Goal: Information Seeking & Learning: Learn about a topic

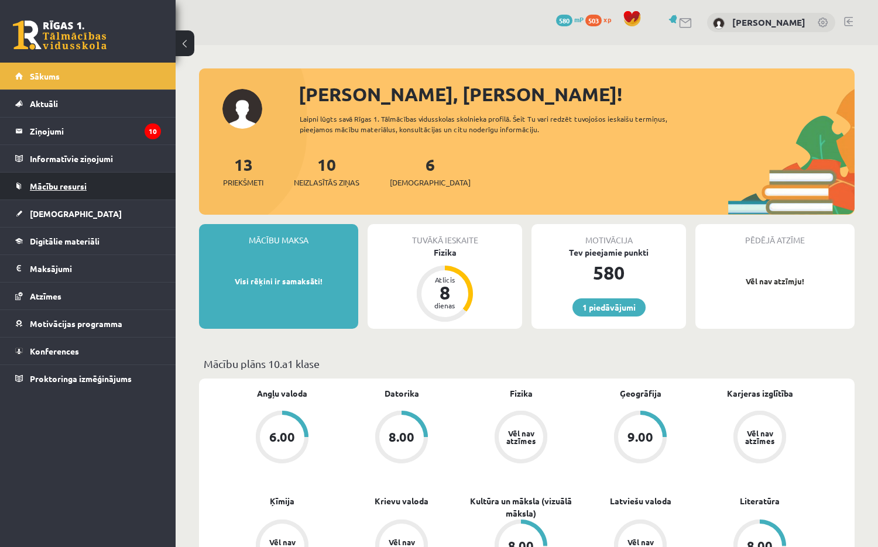
click at [81, 190] on span "Mācību resursi" at bounding box center [58, 186] width 57 height 11
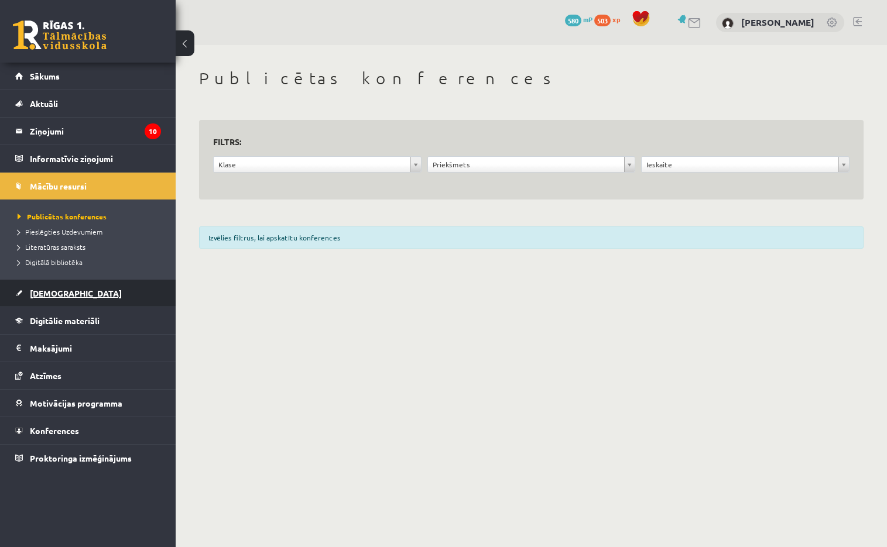
click at [70, 284] on link "[DEMOGRAPHIC_DATA]" at bounding box center [88, 293] width 146 height 27
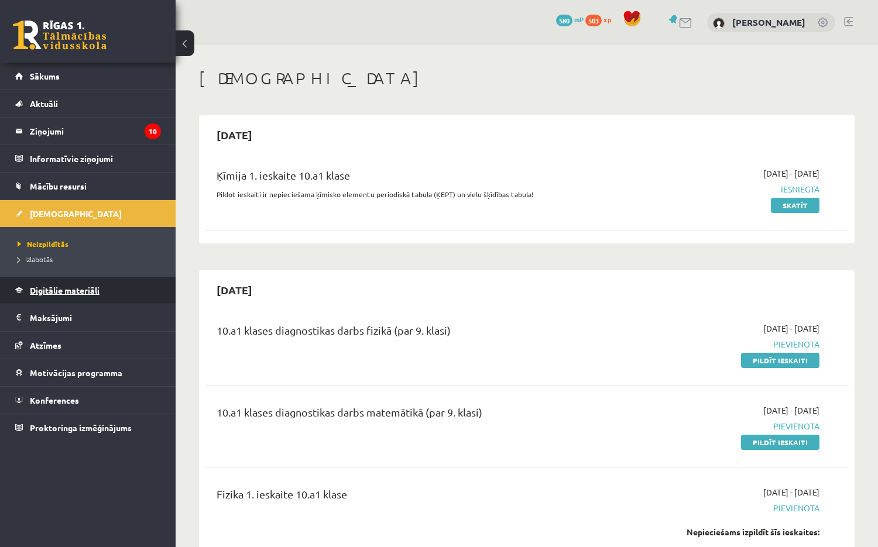
click at [58, 297] on link "Digitālie materiāli" at bounding box center [88, 290] width 146 height 27
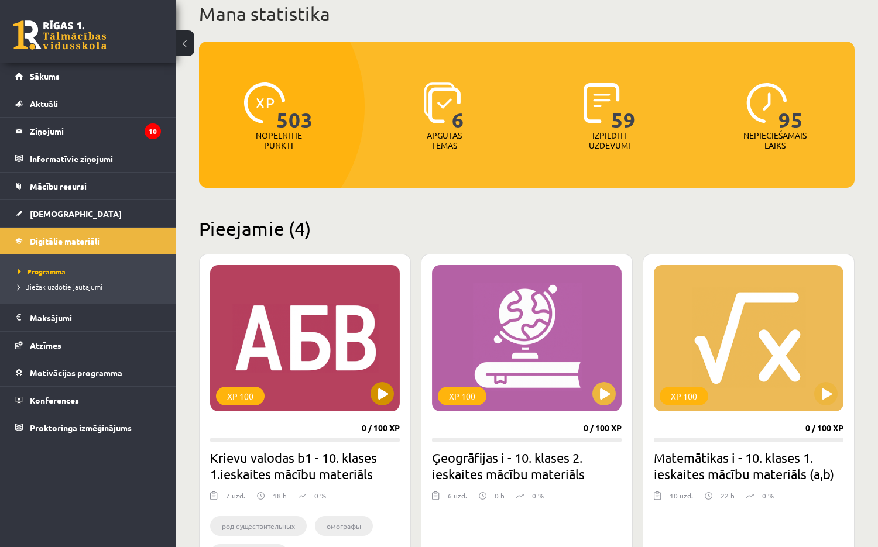
scroll to position [293, 0]
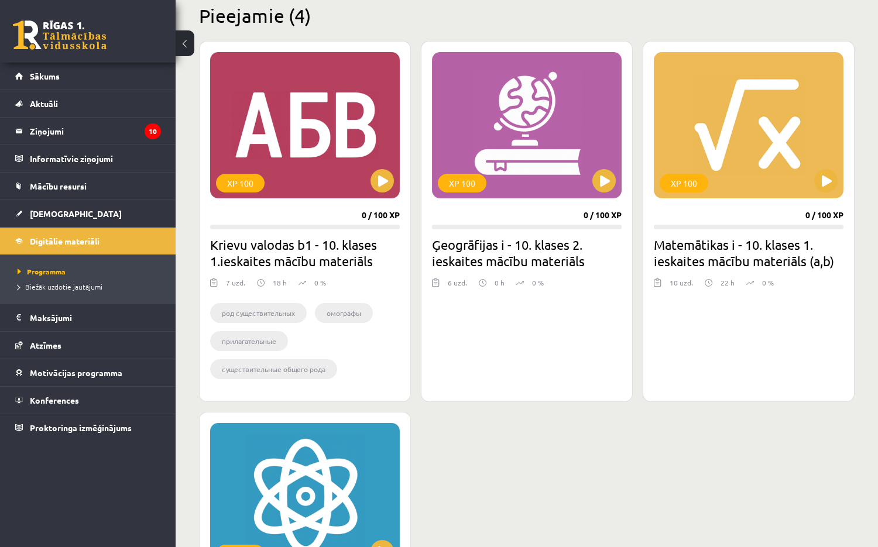
click at [439, 407] on div "XP 100 0 / 100 XP Krievu valodas b1 - 10. klases 1.ieskaites mācību materiāls 7…" at bounding box center [526, 366] width 655 height 650
click at [499, 376] on div "XP 100 0 / 100 XP Ģeogrāfijas i - 10. klases 2. ieskaites mācību materiāls 6 uz…" at bounding box center [527, 221] width 212 height 361
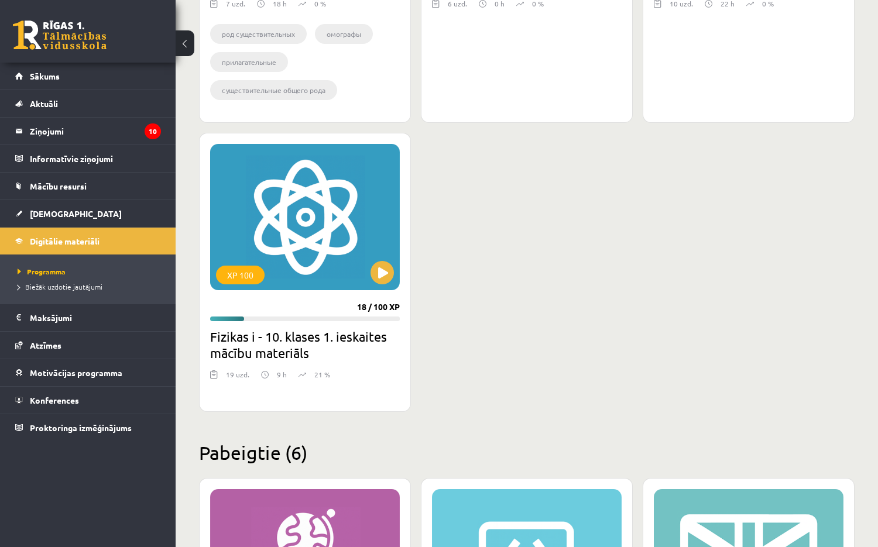
scroll to position [585, 0]
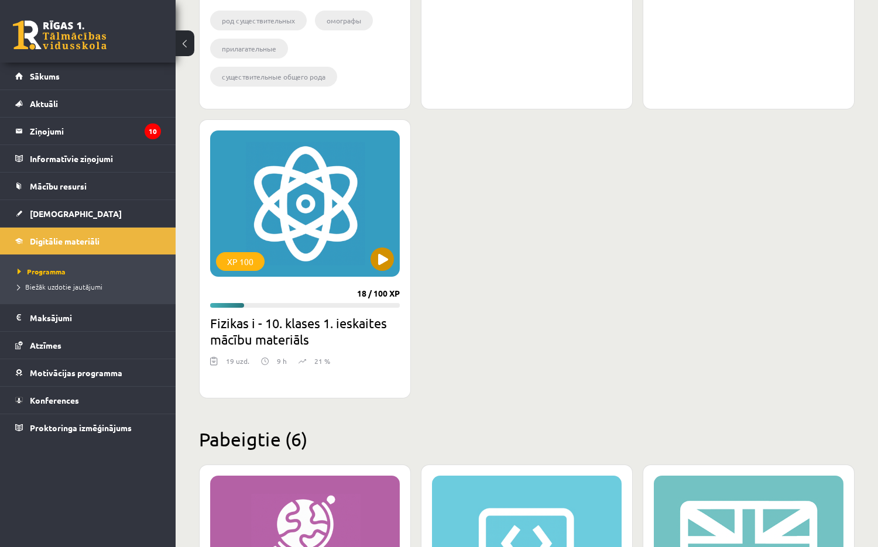
click at [367, 214] on div "XP 100" at bounding box center [305, 204] width 190 height 146
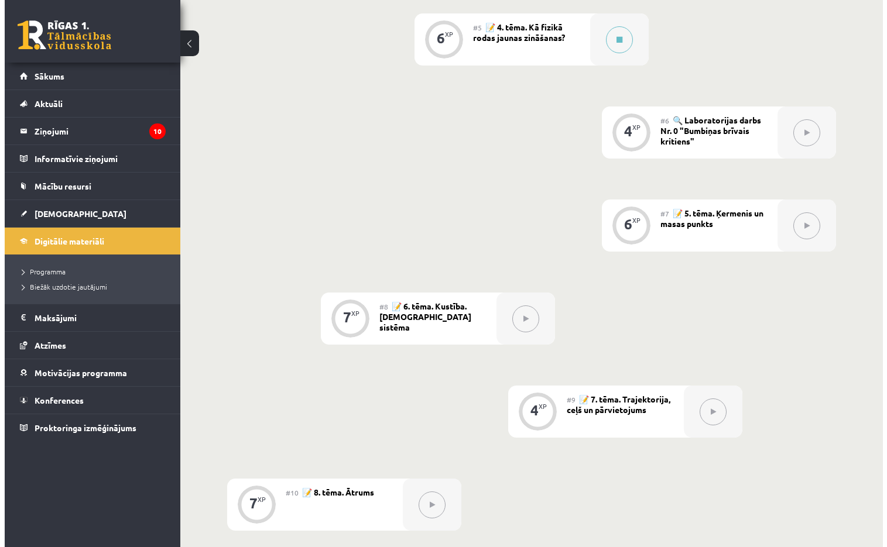
scroll to position [468, 0]
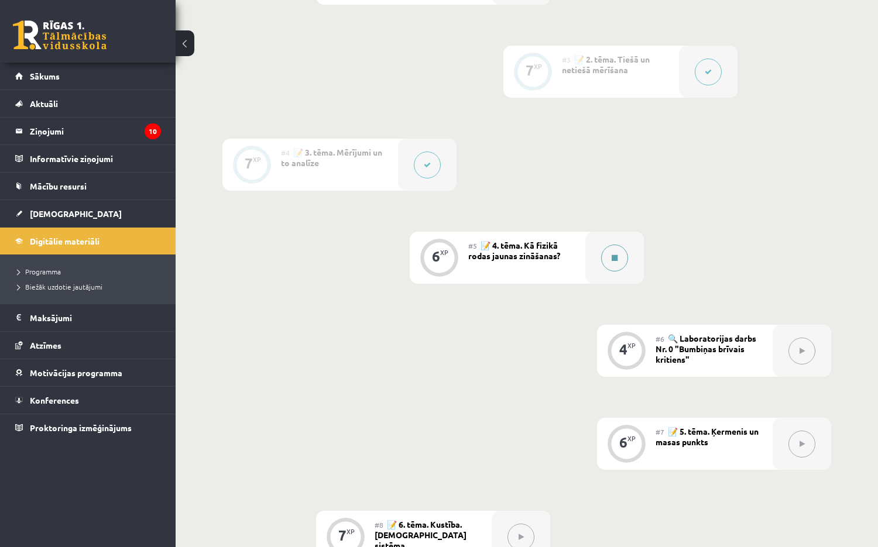
click at [593, 268] on div at bounding box center [614, 258] width 59 height 52
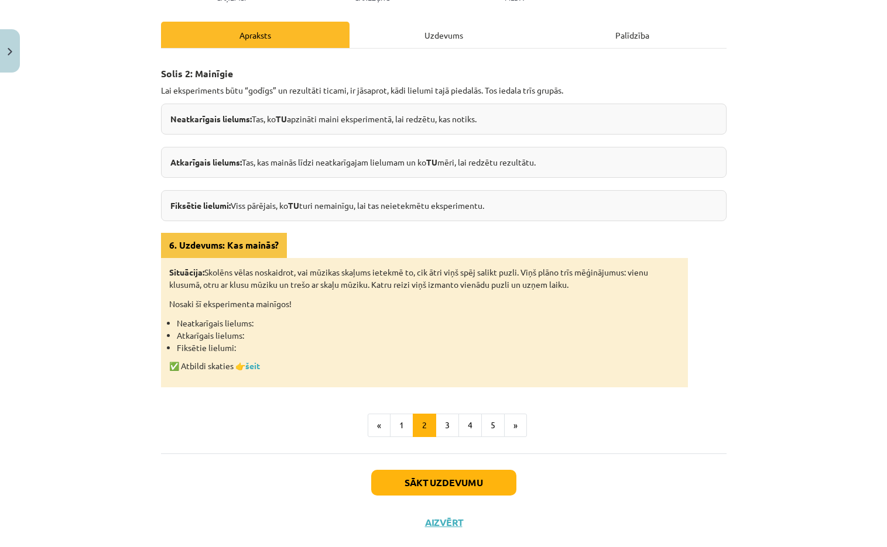
scroll to position [174, 0]
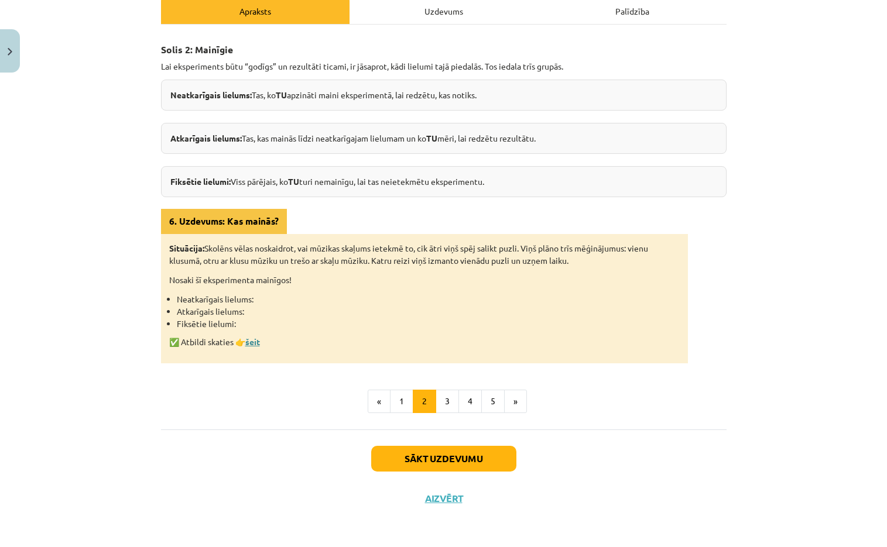
click at [251, 345] on link "šeit" at bounding box center [252, 341] width 15 height 11
click at [451, 404] on button "3" at bounding box center [446, 401] width 23 height 23
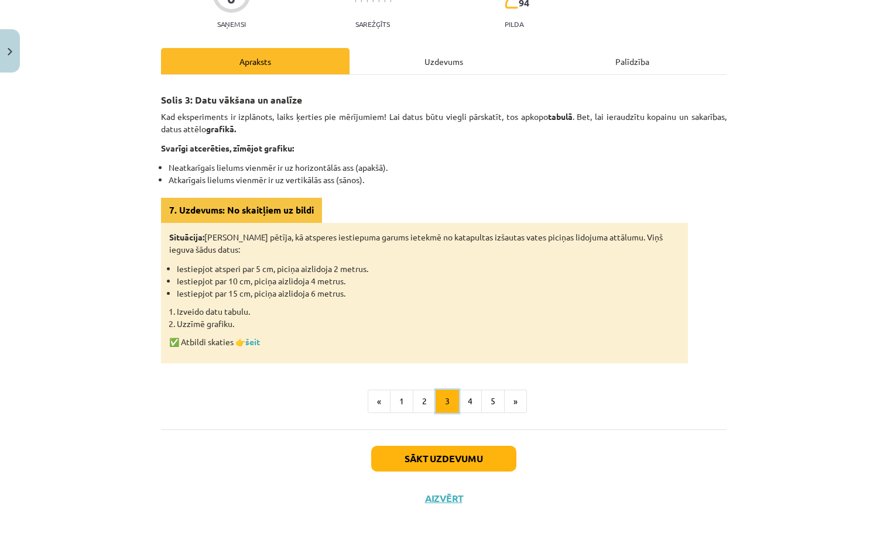
scroll to position [66, 0]
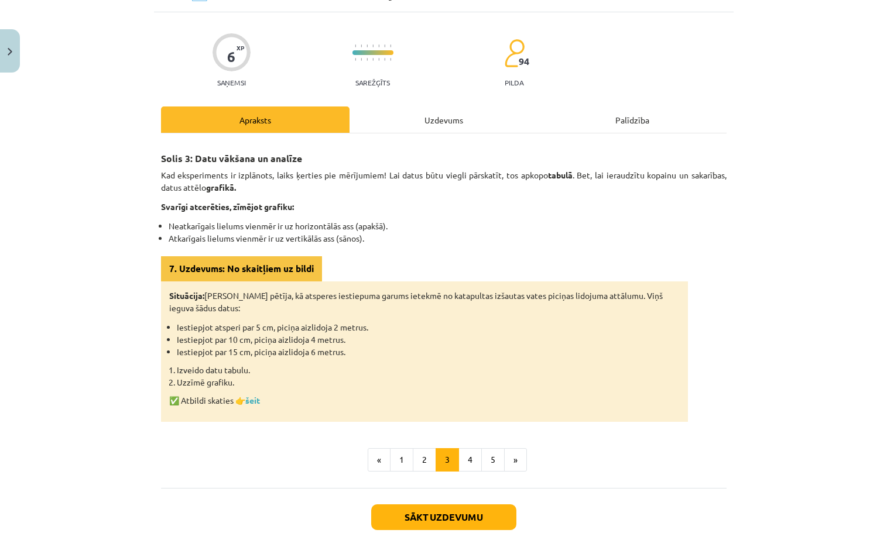
click at [18, 304] on div "Mācību tēma: Fizikas i - 10. klases 1. ieskaites mācību materiāls #5 📝 4. tēma.…" at bounding box center [443, 273] width 887 height 547
click at [73, 448] on div "Mācību tēma: Fizikas i - 10. klases 1. ieskaites mācību materiāls #5 📝 4. tēma.…" at bounding box center [443, 273] width 887 height 547
click at [252, 401] on link "šeit" at bounding box center [252, 400] width 15 height 11
click at [461, 462] on button "4" at bounding box center [469, 459] width 23 height 23
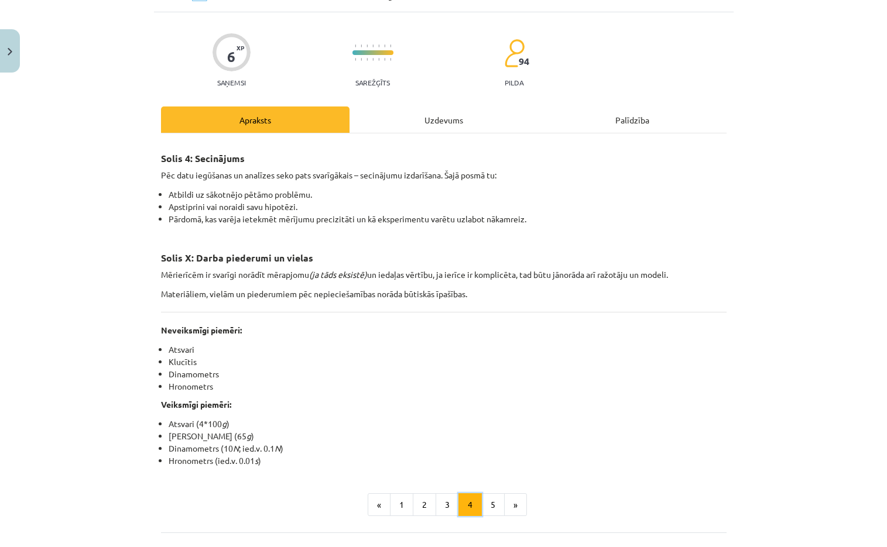
scroll to position [124, 0]
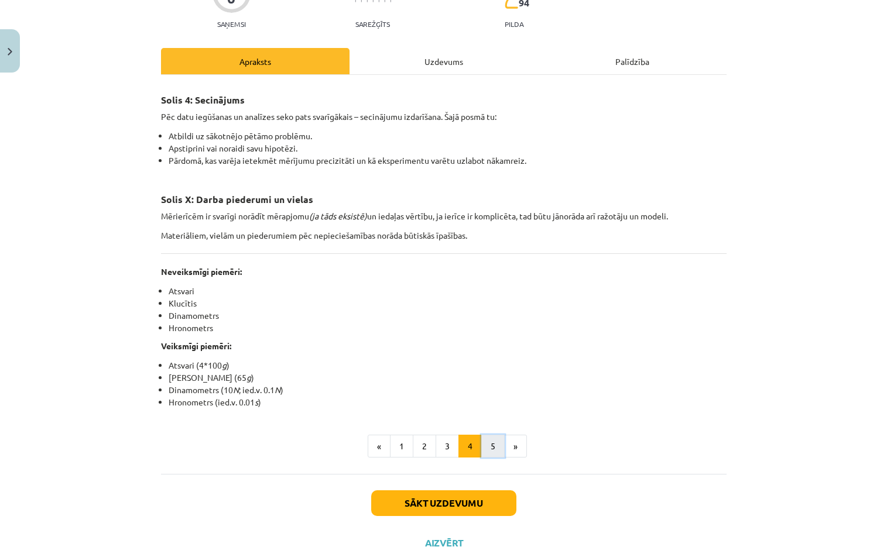
click at [489, 437] on button "5" at bounding box center [492, 446] width 23 height 23
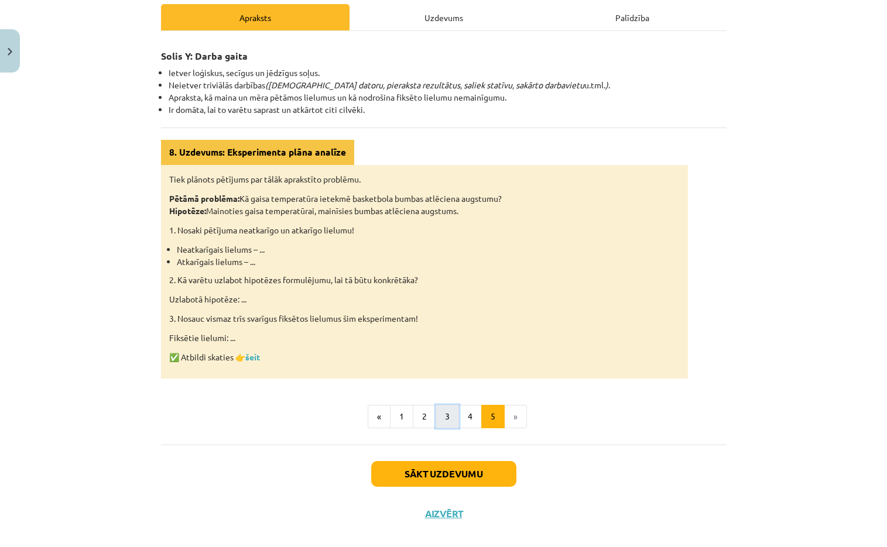
click at [451, 423] on button "3" at bounding box center [446, 416] width 23 height 23
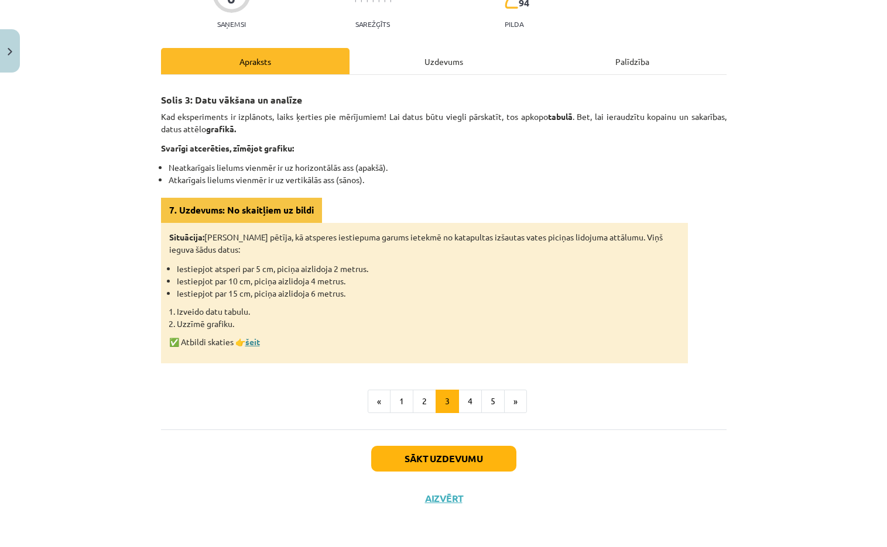
click at [258, 340] on link "šeit" at bounding box center [252, 341] width 15 height 11
click at [458, 403] on button "4" at bounding box center [469, 401] width 23 height 23
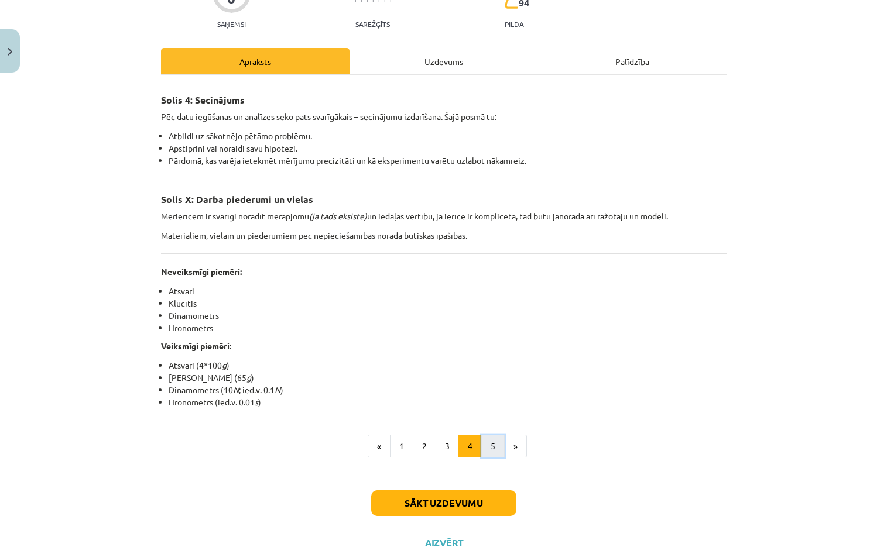
click at [482, 454] on button "5" at bounding box center [492, 446] width 23 height 23
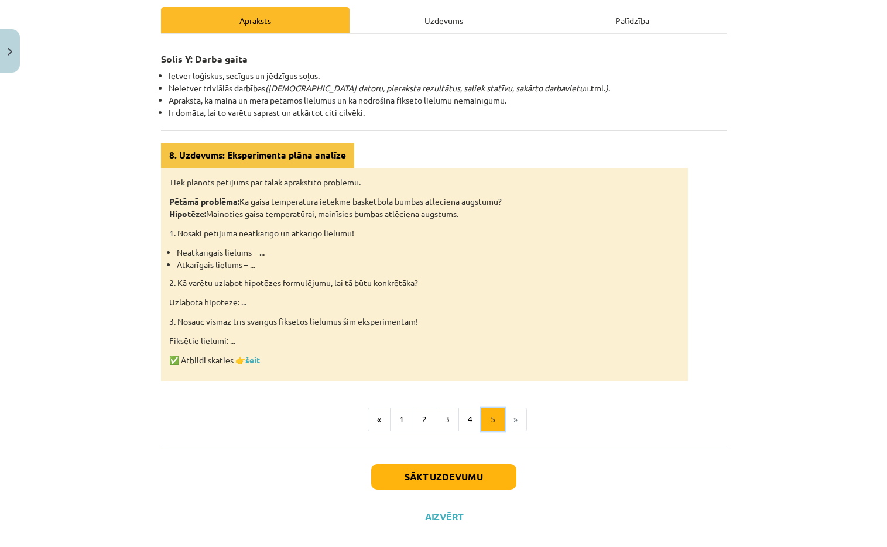
scroll to position [168, 0]
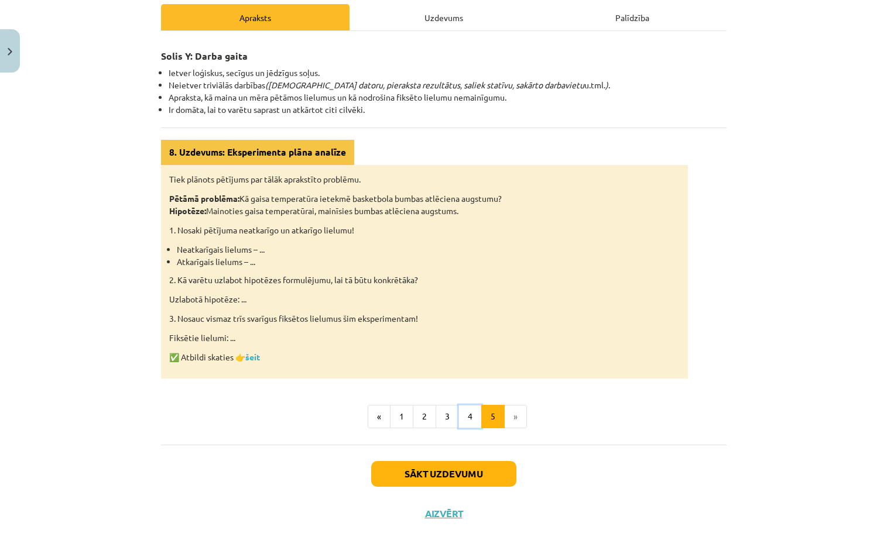
drag, startPoint x: 465, startPoint y: 420, endPoint x: 471, endPoint y: 418, distance: 6.1
click at [466, 419] on button "4" at bounding box center [469, 416] width 23 height 23
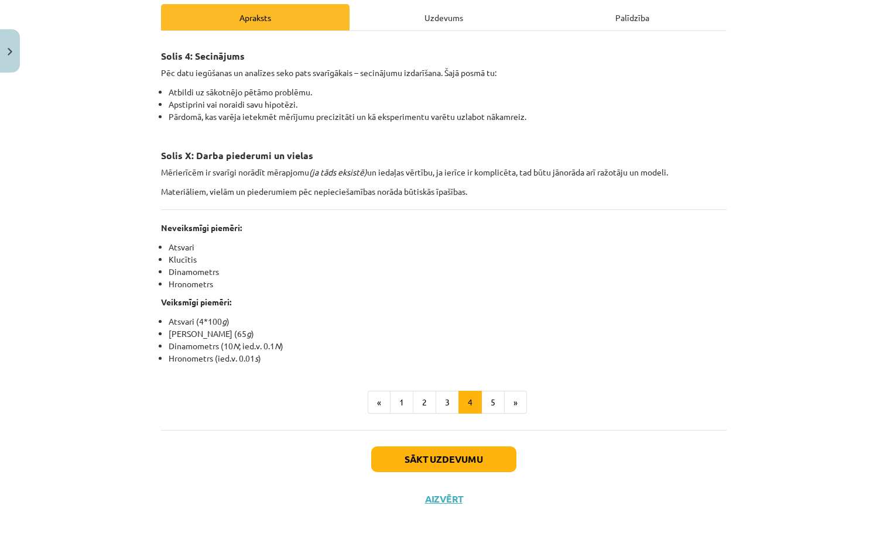
drag, startPoint x: 658, startPoint y: 332, endPoint x: 647, endPoint y: 334, distance: 11.8
click at [652, 333] on li "[PERSON_NAME] (65 g )" at bounding box center [448, 334] width 558 height 12
click at [675, 253] on li "Klucītis" at bounding box center [448, 259] width 558 height 12
click at [491, 408] on button "5" at bounding box center [492, 402] width 23 height 23
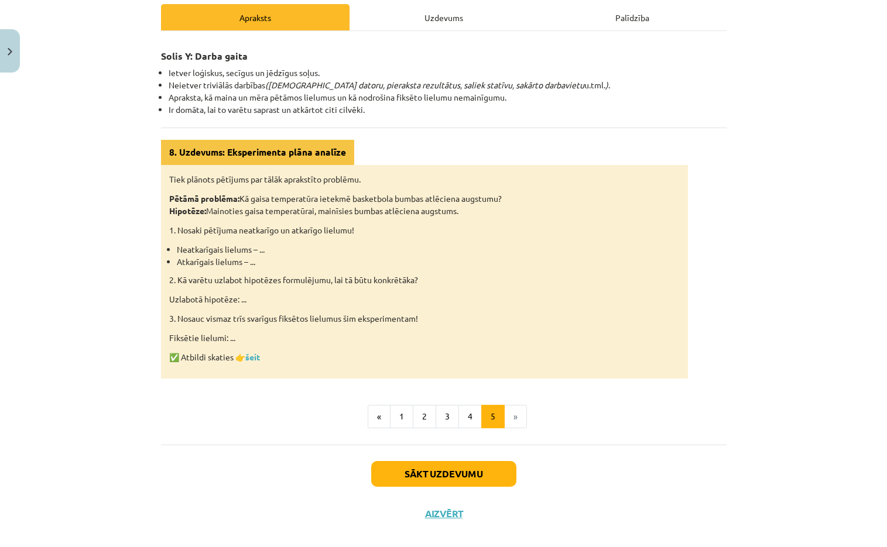
click at [264, 355] on p "✅ Atbildi skaties 👉 šeit" at bounding box center [424, 357] width 510 height 12
click at [246, 355] on link "šeit" at bounding box center [252, 357] width 15 height 11
click at [568, 478] on div "Sākt uzdevumu Aizvērt" at bounding box center [443, 486] width 565 height 82
click at [252, 359] on link "šeit" at bounding box center [252, 357] width 15 height 11
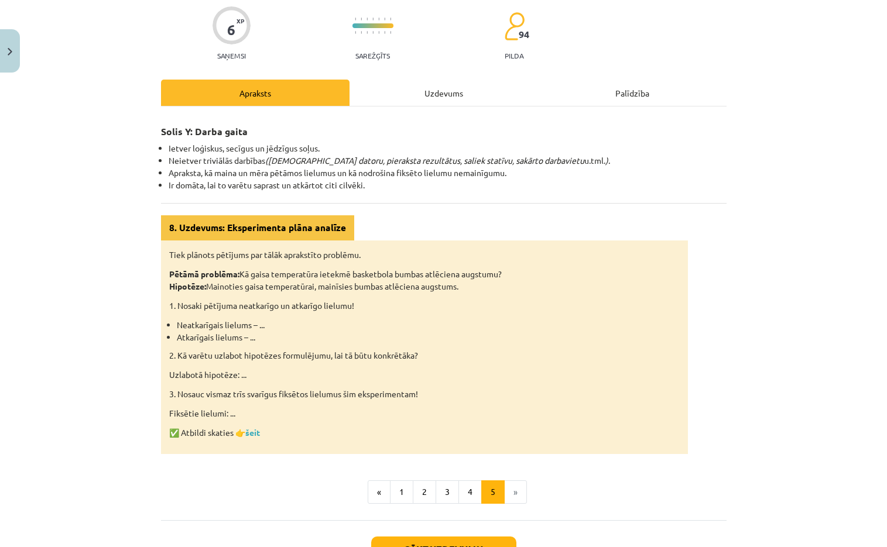
scroll to position [0, 0]
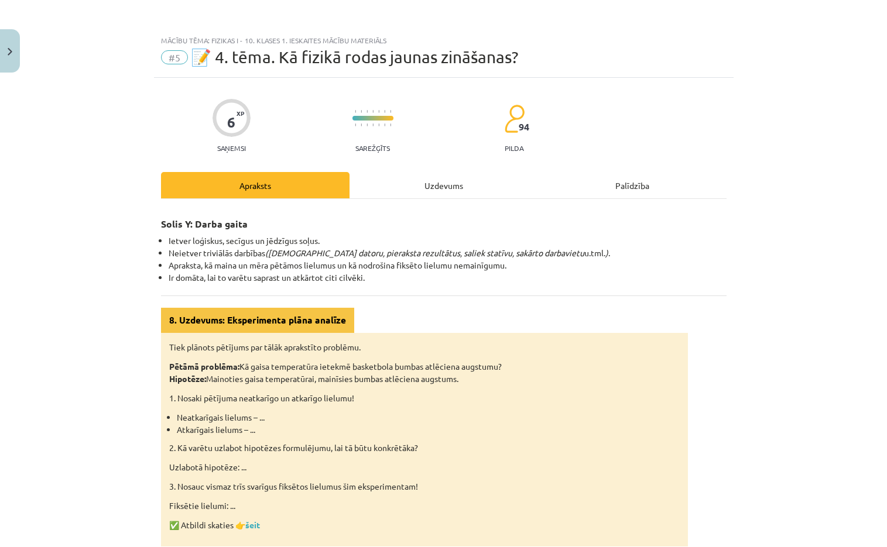
drag, startPoint x: 451, startPoint y: 167, endPoint x: 456, endPoint y: 179, distance: 13.2
click at [452, 167] on div "6 XP Saņemsi Sarežģīts 94 pilda Apraksts Uzdevums Palīdzība Solis Y: Darba gait…" at bounding box center [443, 390] width 579 height 624
click at [457, 181] on div "Uzdevums" at bounding box center [443, 185] width 188 height 26
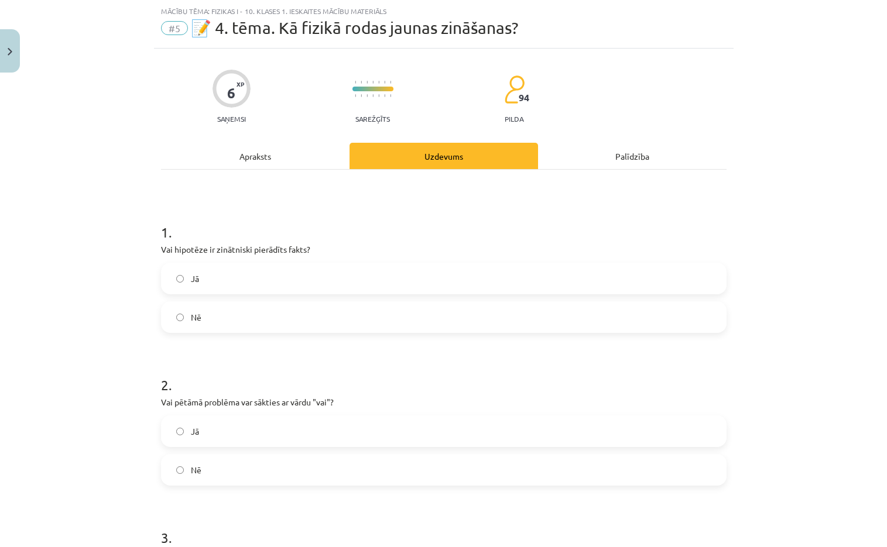
click at [281, 321] on label "Nē" at bounding box center [443, 317] width 563 height 29
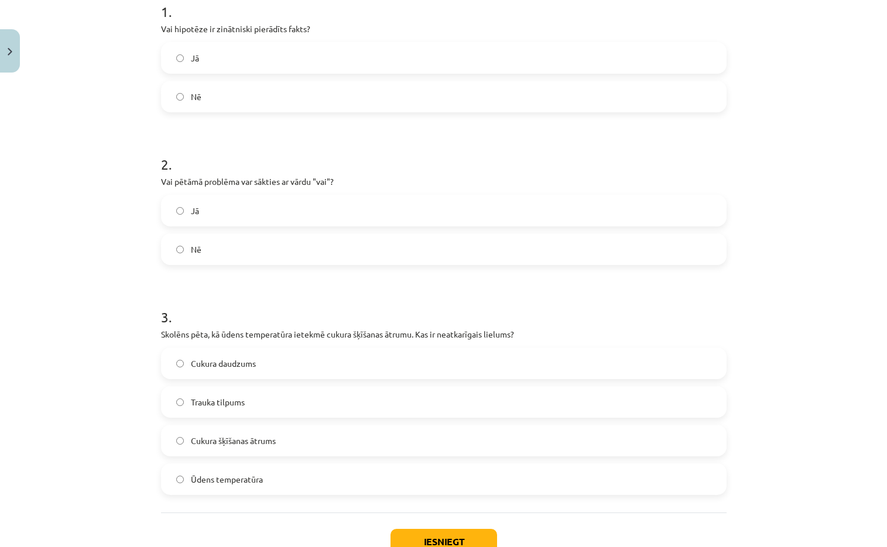
scroll to position [263, 0]
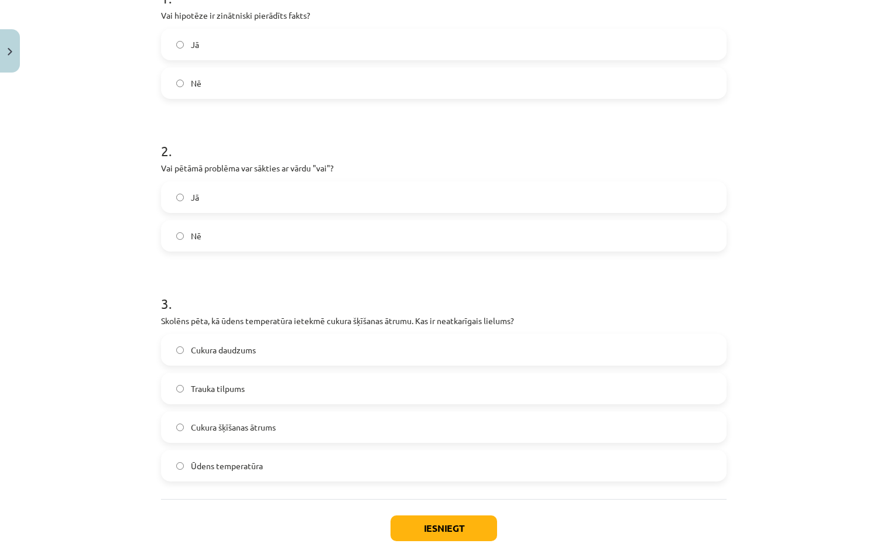
click at [273, 225] on label "Nē" at bounding box center [443, 235] width 563 height 29
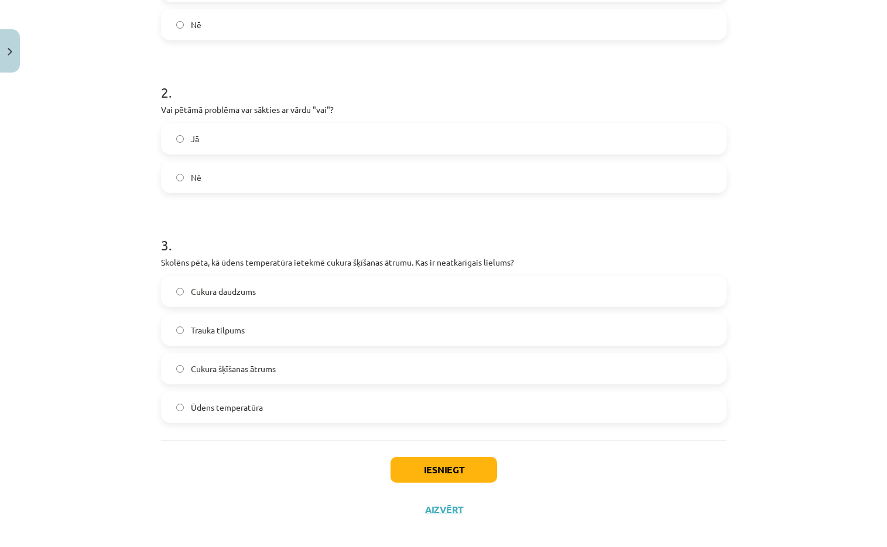
scroll to position [334, 0]
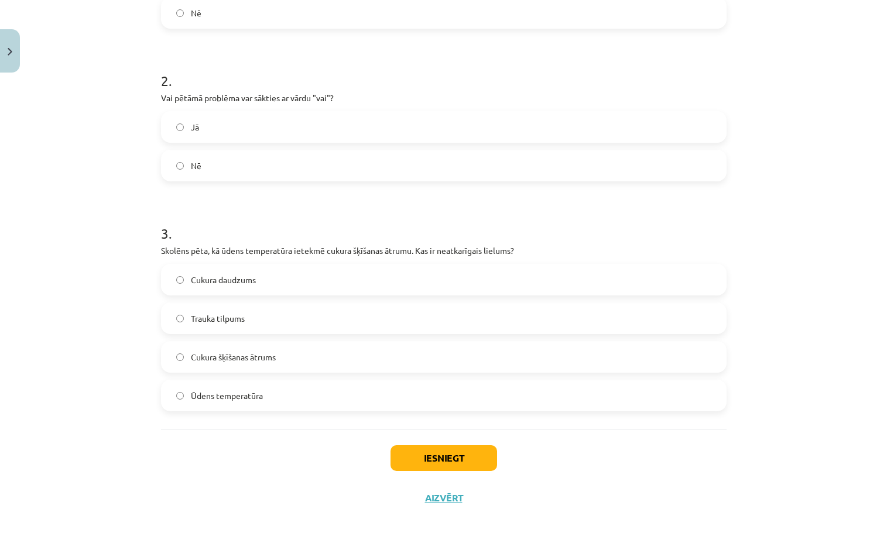
click at [735, 221] on div "Mācību tēma: Fizikas i - 10. klases 1. ieskaites mācību materiāls #5 📝 4. tēma.…" at bounding box center [443, 273] width 887 height 547
click at [303, 273] on label "Cukura daudzums" at bounding box center [443, 279] width 563 height 29
click at [422, 465] on button "Iesniegt" at bounding box center [443, 458] width 107 height 26
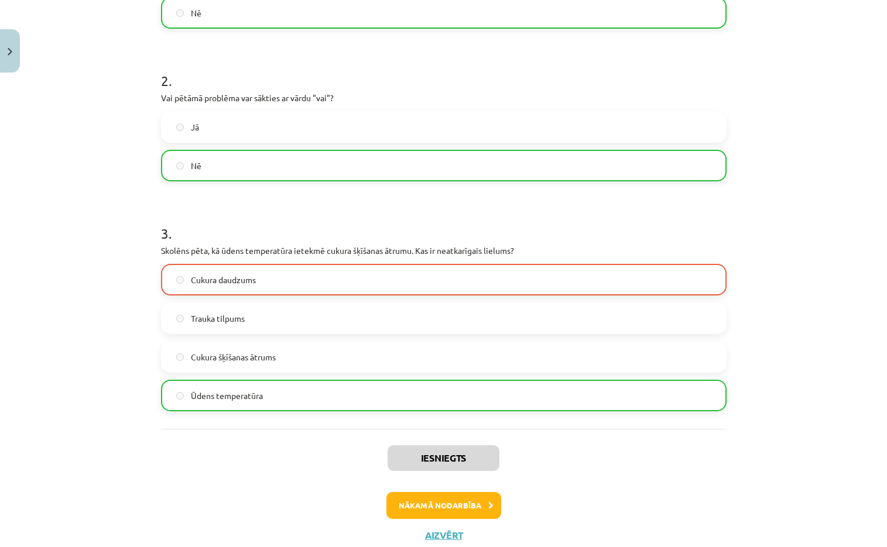
click at [251, 459] on div "Iesniegts Nākamā nodarbība Aizvērt" at bounding box center [443, 488] width 565 height 119
click at [446, 507] on button "Nākamā nodarbība" at bounding box center [443, 505] width 115 height 27
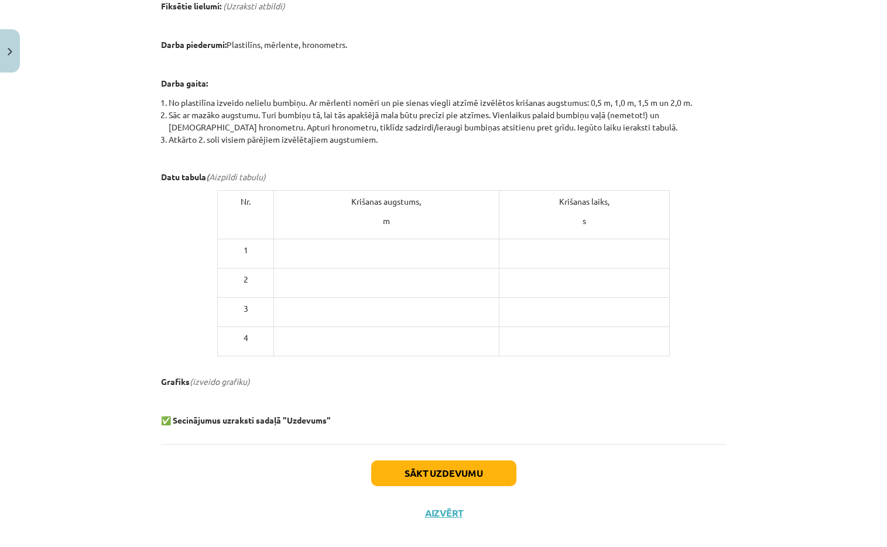
scroll to position [489, 0]
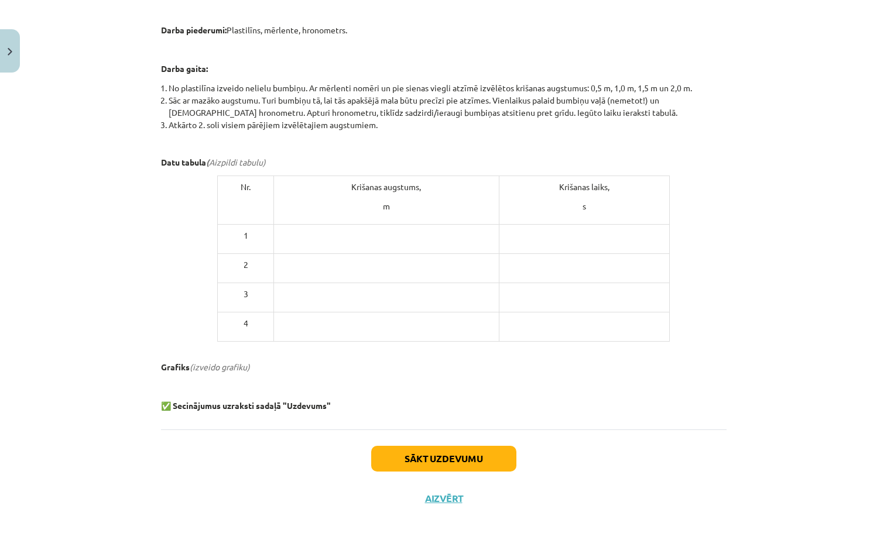
drag, startPoint x: 302, startPoint y: 390, endPoint x: 353, endPoint y: 384, distance: 51.9
click at [351, 384] on p at bounding box center [443, 386] width 565 height 12
click at [448, 396] on div "Laboratorijas darbs Nr. 0: Bumbiņas brīvais kritiens 📝 Veic laboratorijas darbu…" at bounding box center [443, 66] width 565 height 691
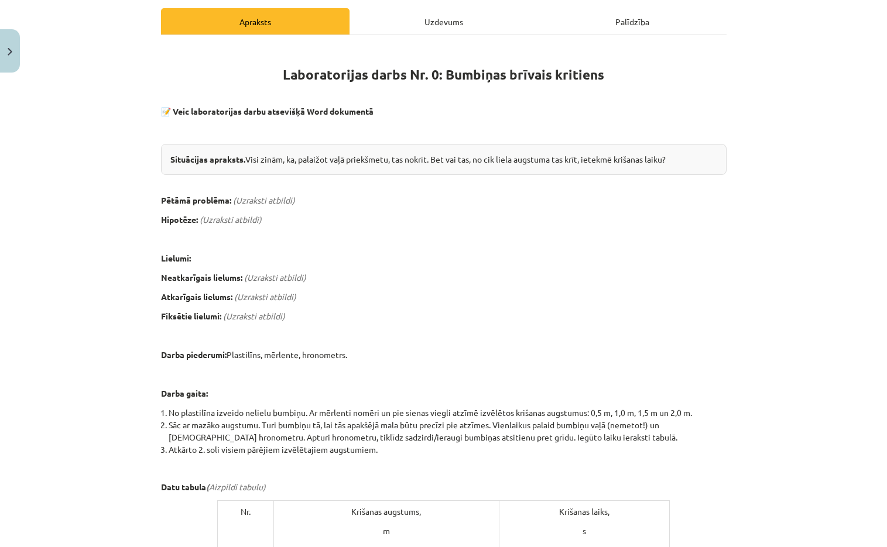
scroll to position [138, 0]
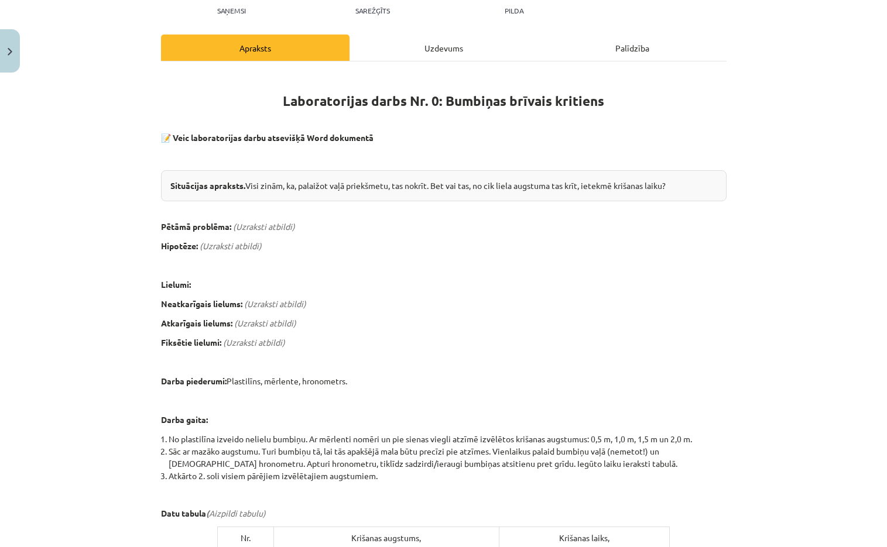
click at [450, 57] on div "Uzdevums" at bounding box center [443, 48] width 188 height 26
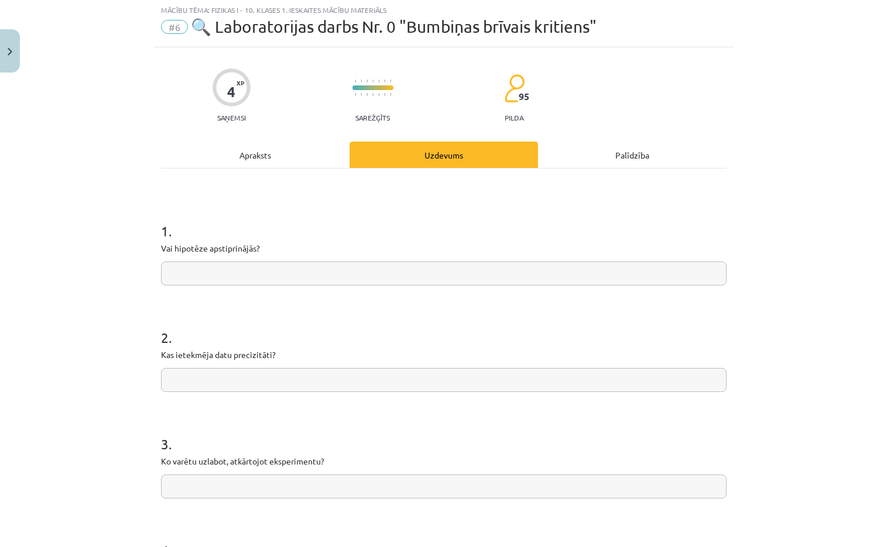
scroll to position [29, 0]
click at [282, 159] on div "Apraksts" at bounding box center [255, 156] width 188 height 26
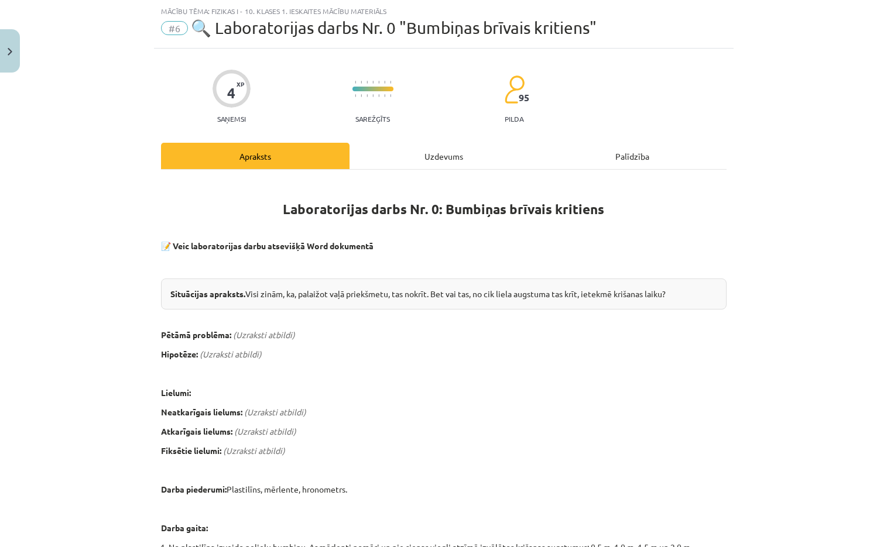
click at [456, 169] on hr at bounding box center [443, 169] width 565 height 1
drag, startPoint x: 455, startPoint y: 163, endPoint x: 448, endPoint y: 172, distance: 11.7
click at [454, 163] on div "Uzdevums" at bounding box center [443, 156] width 188 height 26
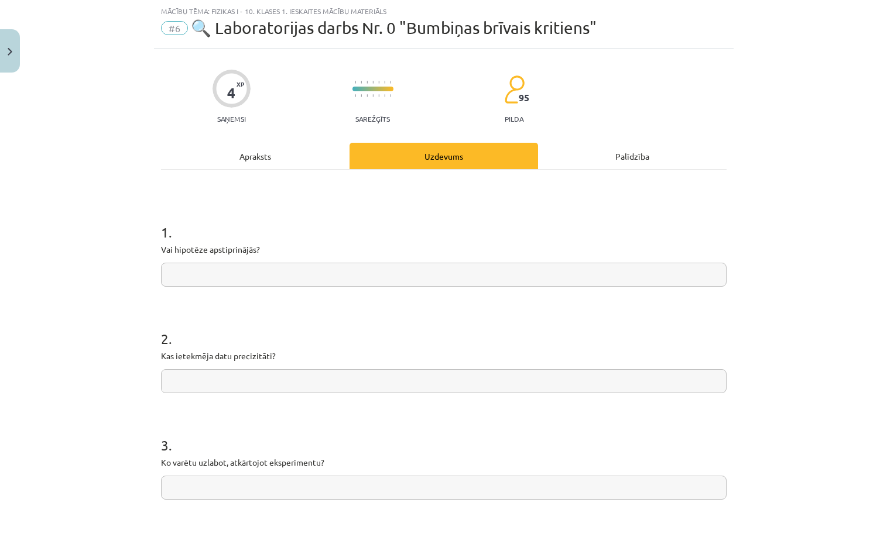
click at [368, 287] on form "1 . Vai hipotēze apstiprinājās? 2 . Kas ietekmēja datu precizitāti? 3 . Ko varē…" at bounding box center [443, 405] width 565 height 403
click at [355, 286] on input "text" at bounding box center [443, 275] width 565 height 24
click at [283, 184] on div "1 . Vai hipotēze apstiprinājās? 2 . Kas ietekmēja datu precizitāti? 3 . Ko varē…" at bounding box center [443, 393] width 565 height 447
click at [277, 162] on div "Apraksts" at bounding box center [255, 156] width 188 height 26
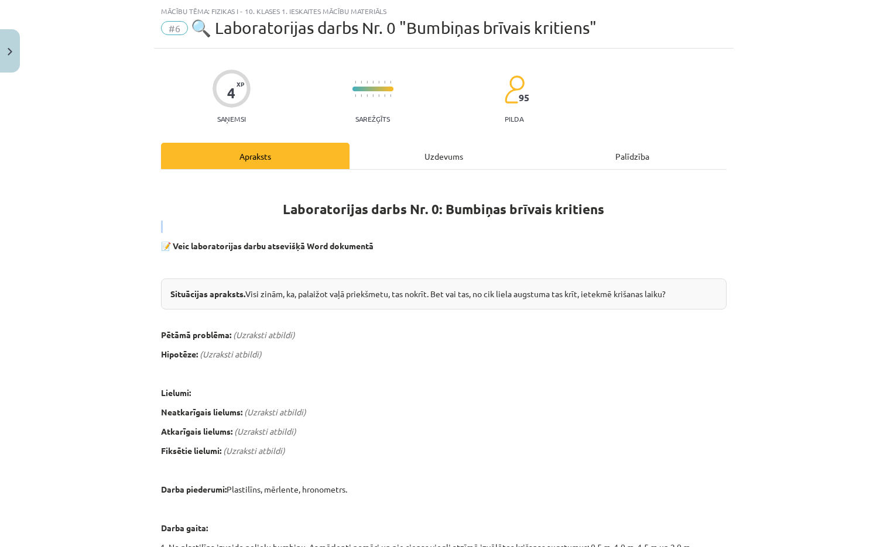
click at [648, 216] on div "Laboratorijas darbs Nr. 0: Bumbiņas brīvais kritiens 📝 Veic laboratorijas darbu…" at bounding box center [443, 525] width 565 height 691
click at [753, 228] on div "Mācību tēma: Fizikas i - 10. klases 1. ieskaites mācību materiāls #6 🔍 Laborato…" at bounding box center [443, 273] width 887 height 547
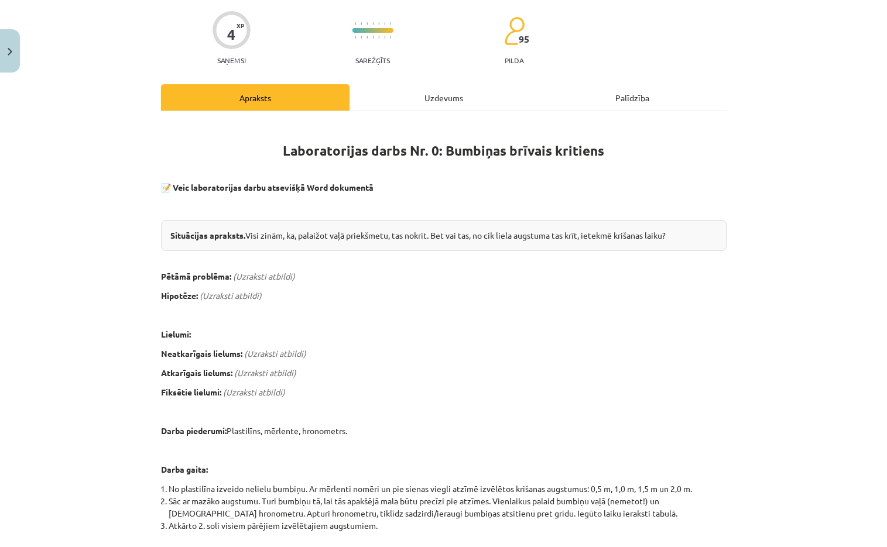
click at [424, 92] on div "Uzdevums" at bounding box center [443, 97] width 188 height 26
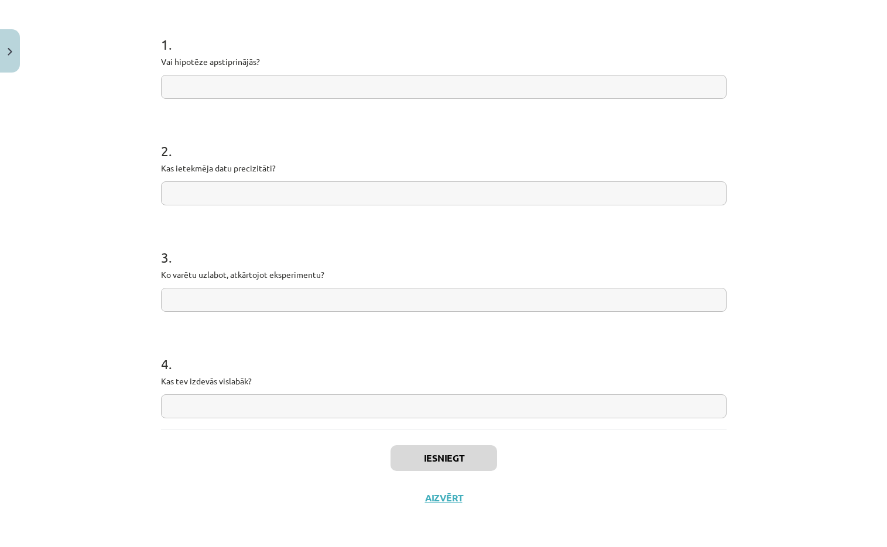
scroll to position [0, 0]
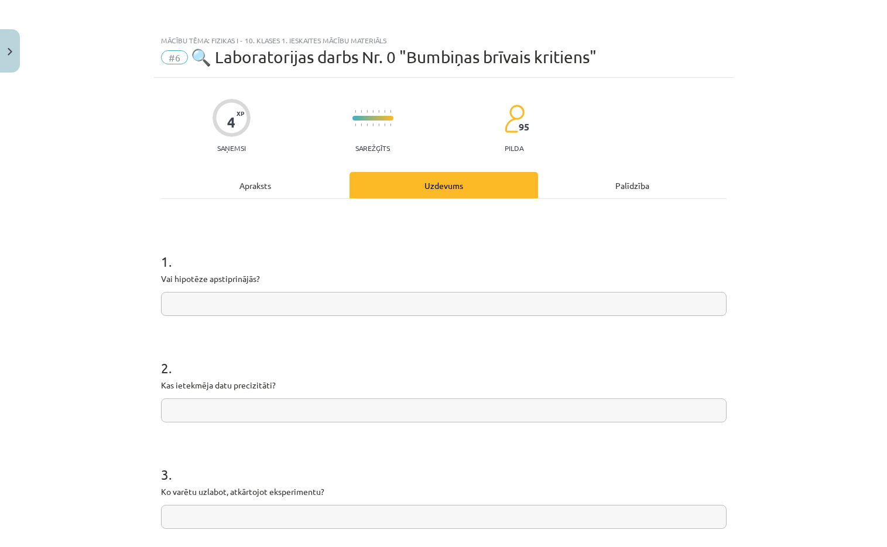
click at [303, 191] on div "Apraksts" at bounding box center [255, 185] width 188 height 26
